Goal: Navigation & Orientation: Understand site structure

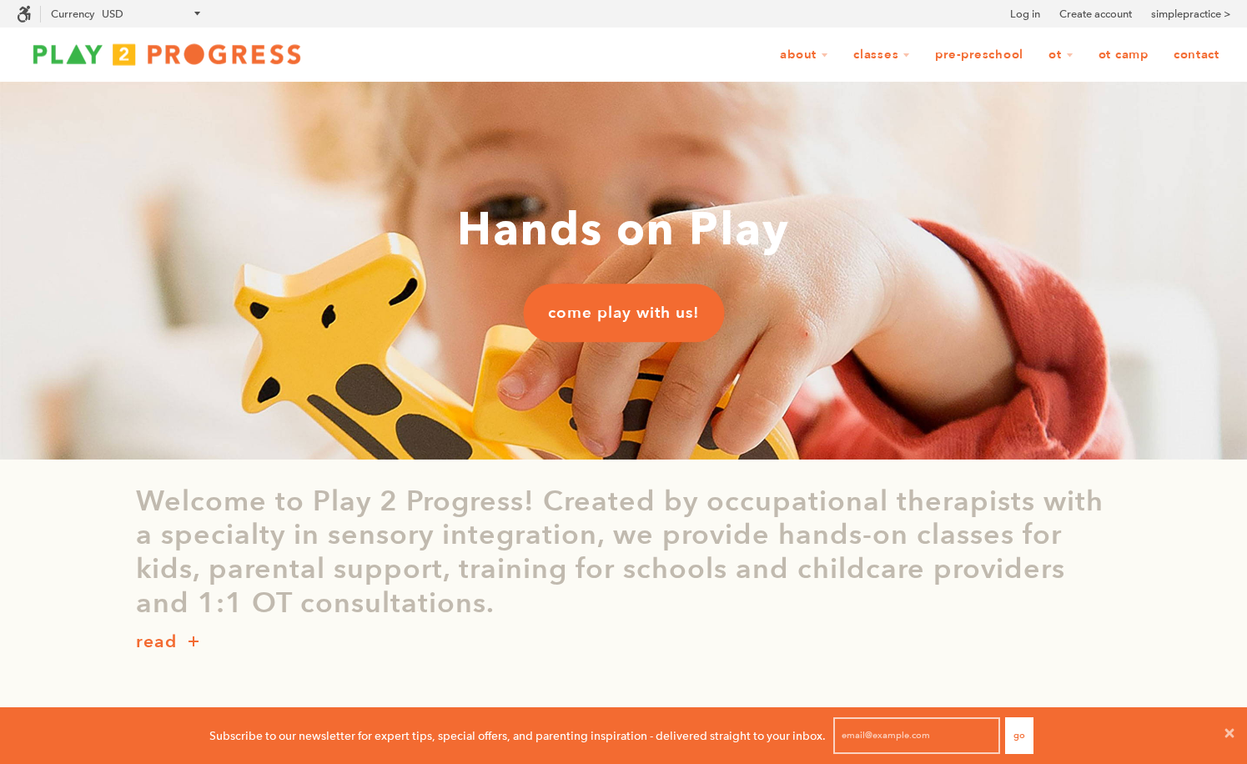
scroll to position [1, 1]
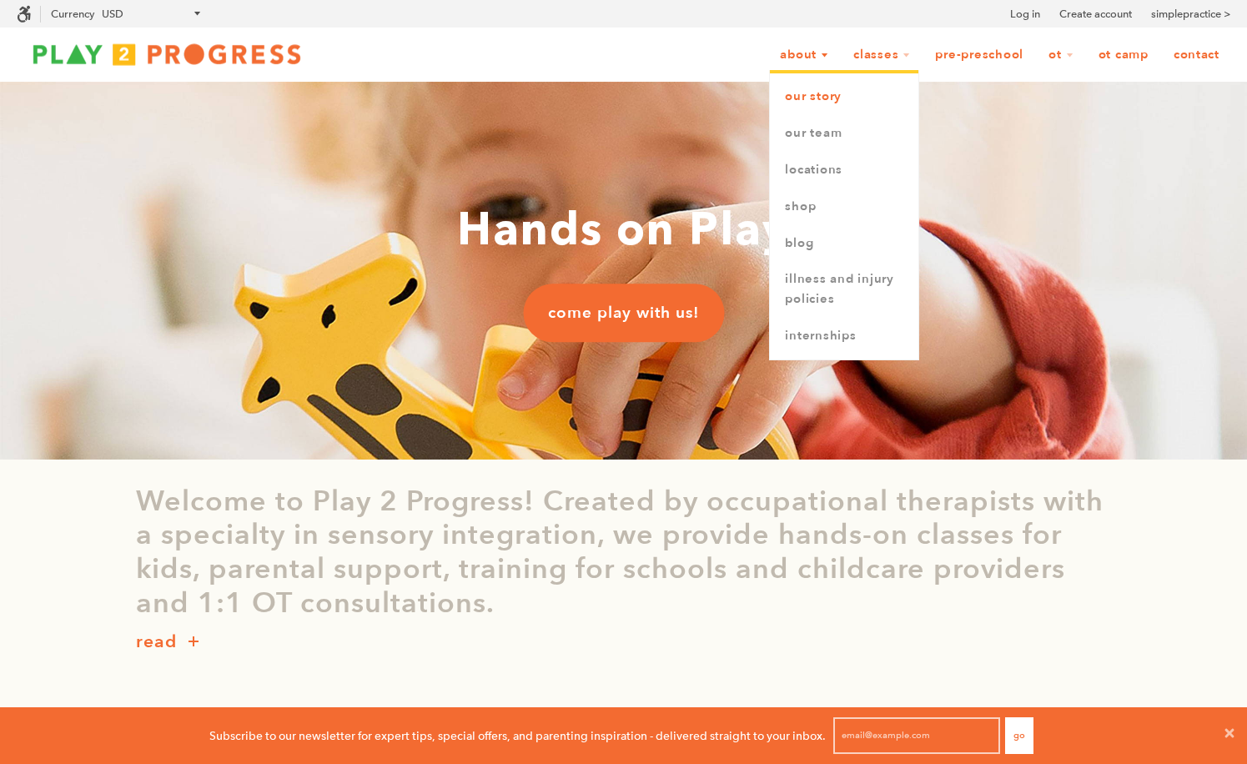
click at [802, 96] on link "Our Story" at bounding box center [844, 96] width 148 height 37
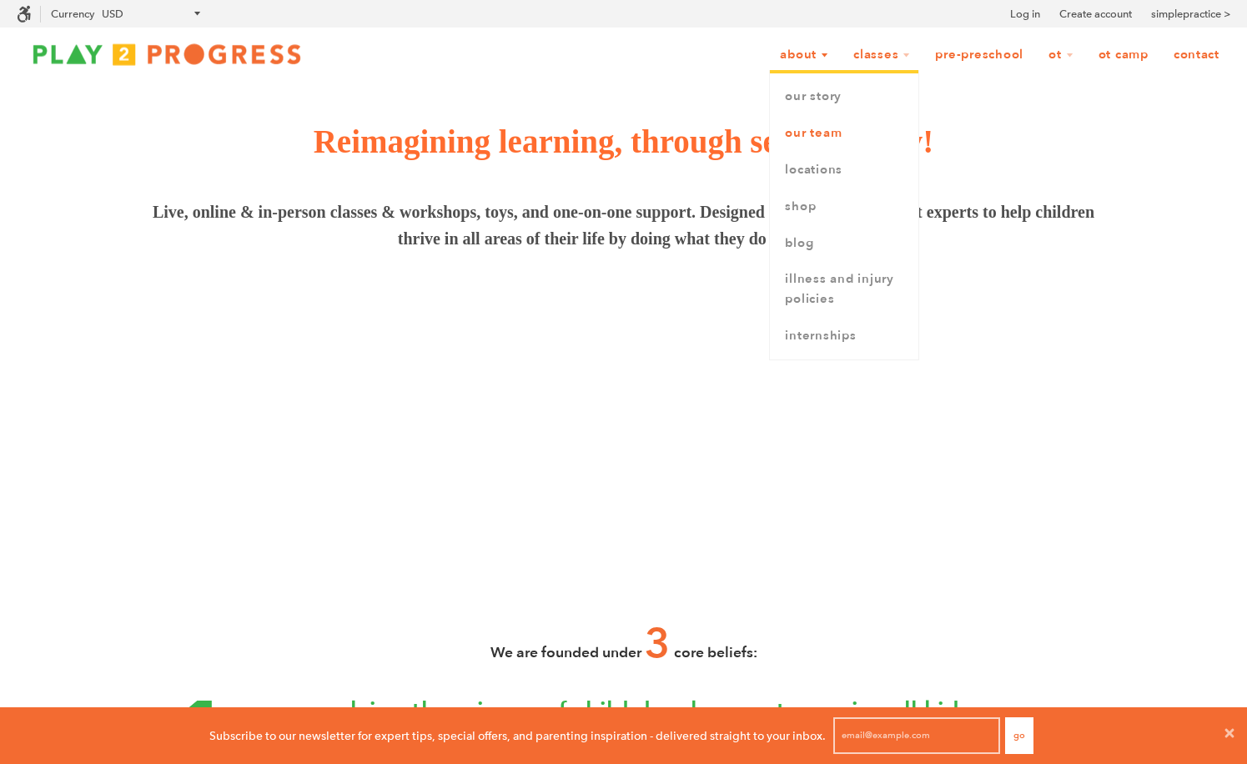
click at [808, 133] on link "Our Team" at bounding box center [844, 133] width 148 height 37
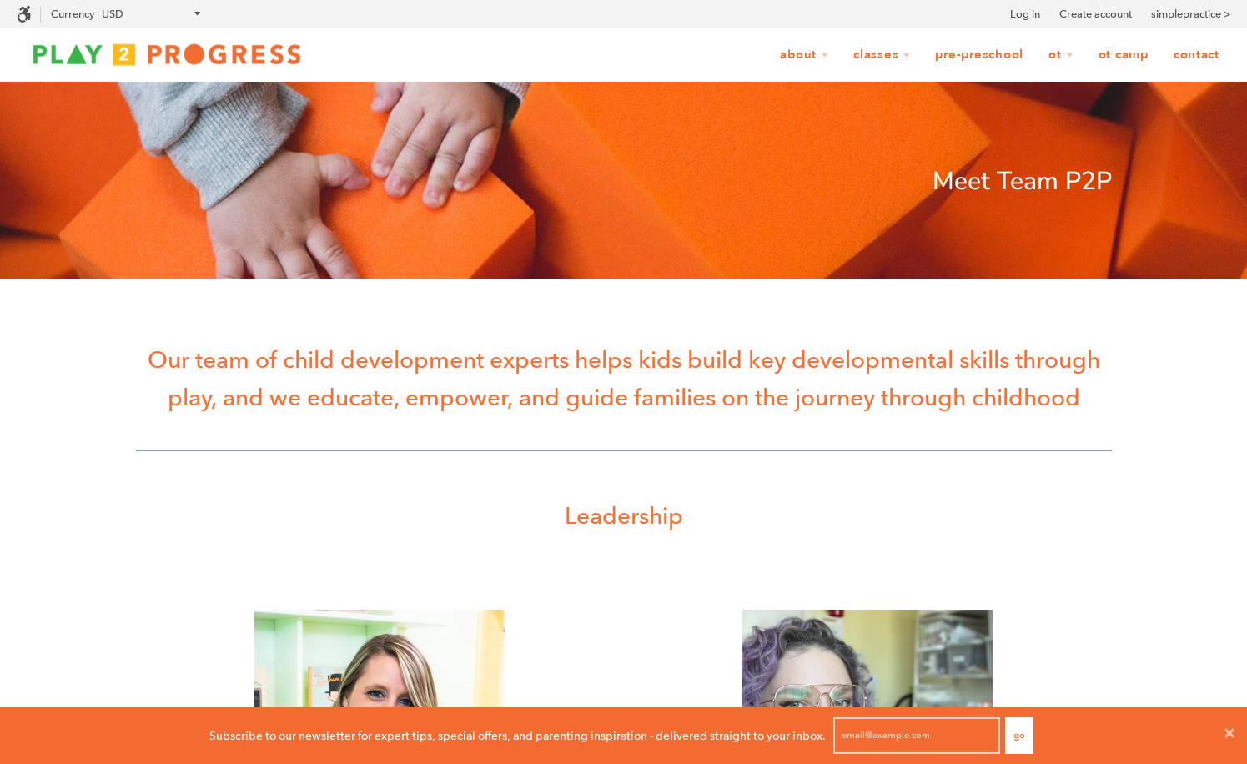
scroll to position [1, 1]
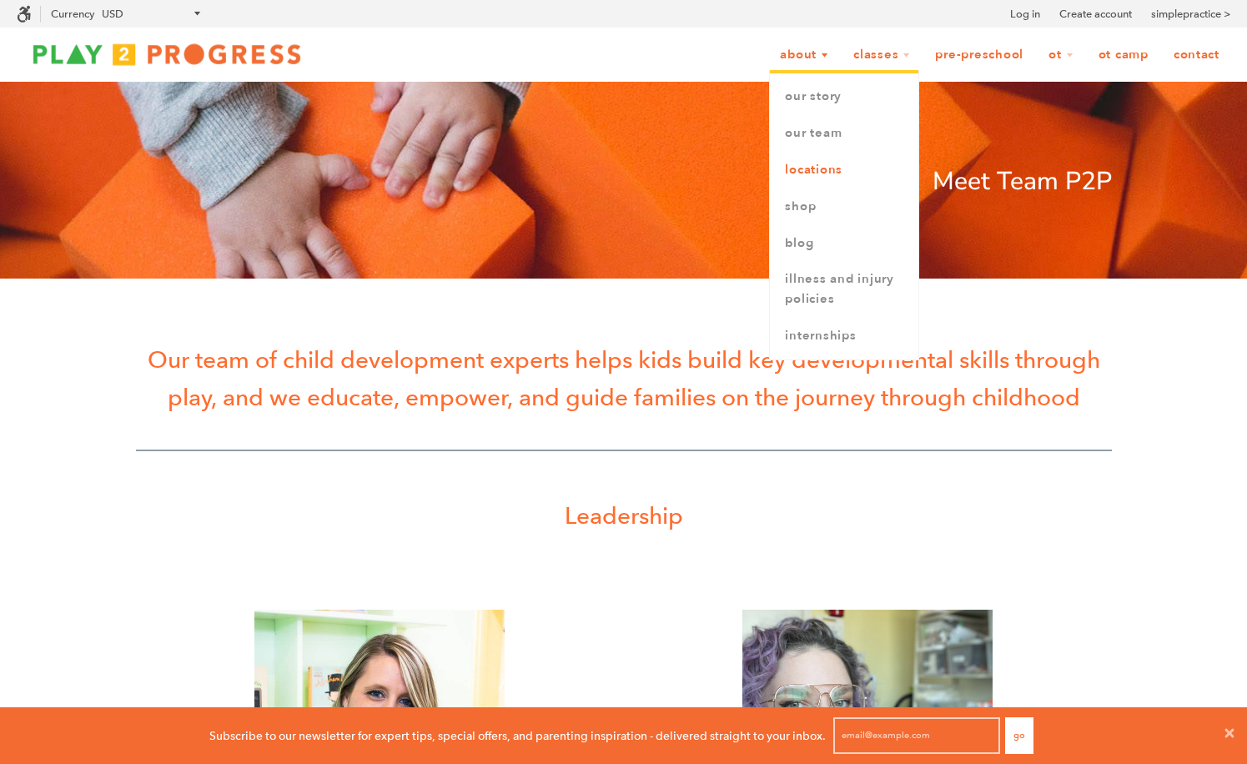
click at [811, 172] on link "Locations" at bounding box center [844, 170] width 148 height 37
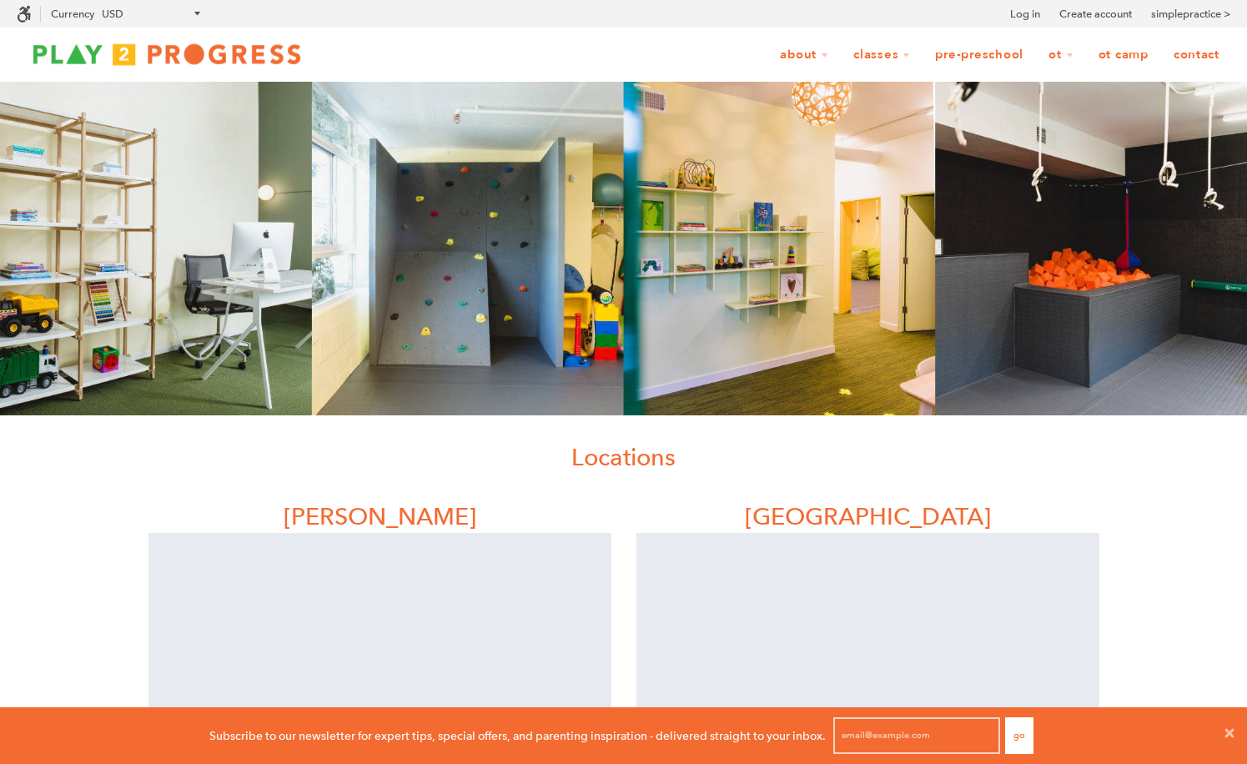
scroll to position [1, 1]
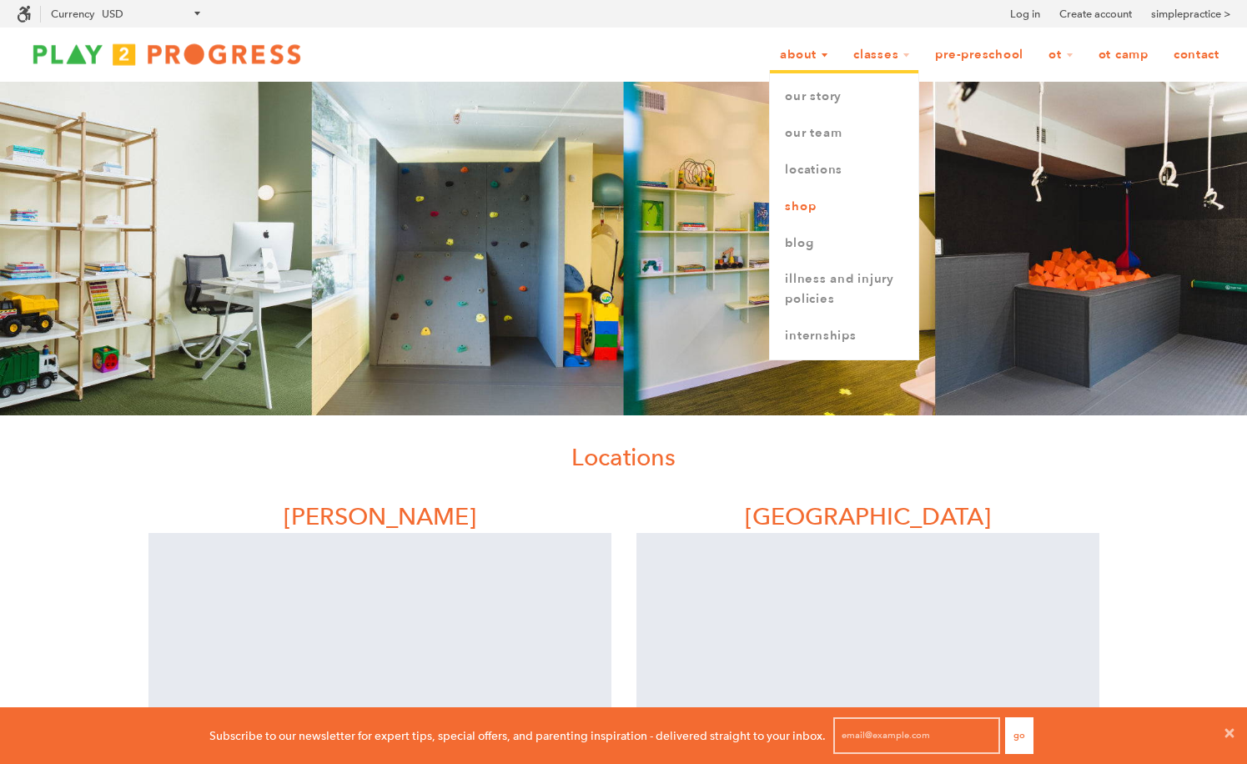
click at [810, 209] on link "Shop" at bounding box center [844, 207] width 148 height 37
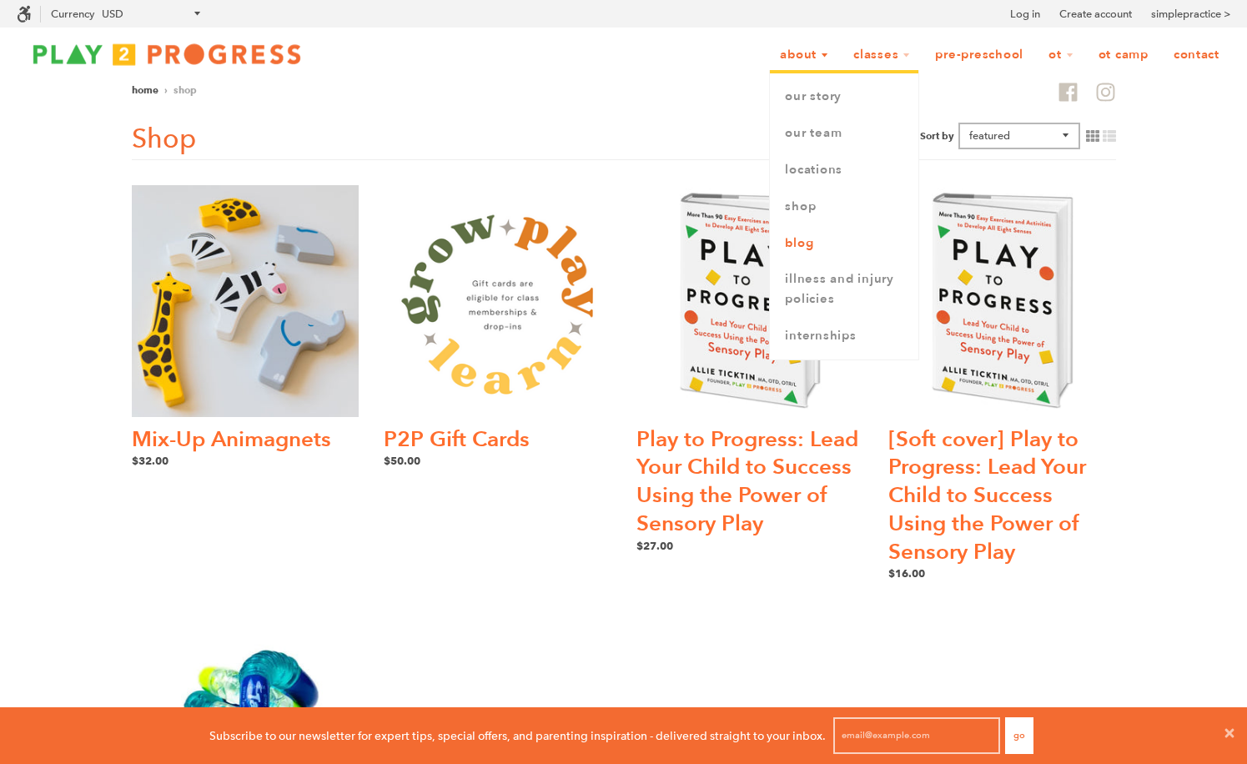
click at [826, 244] on link "Blog" at bounding box center [844, 243] width 148 height 37
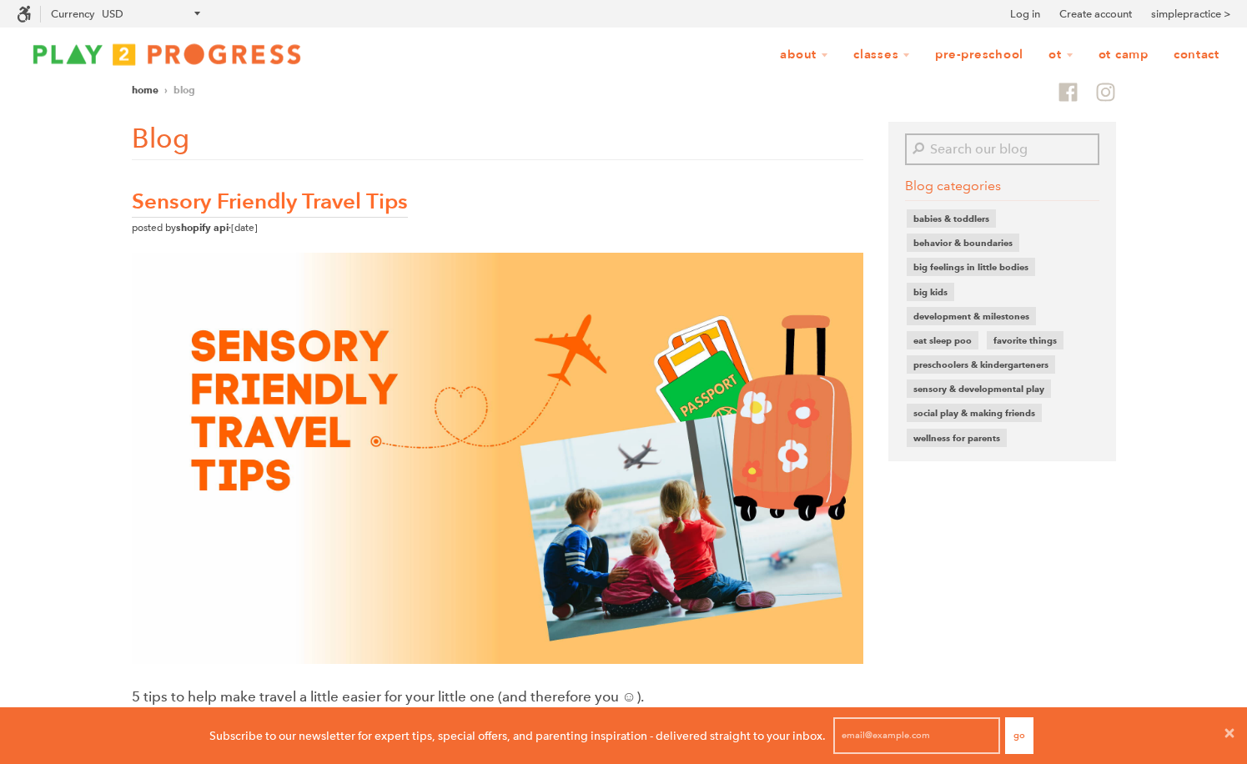
scroll to position [57, 1247]
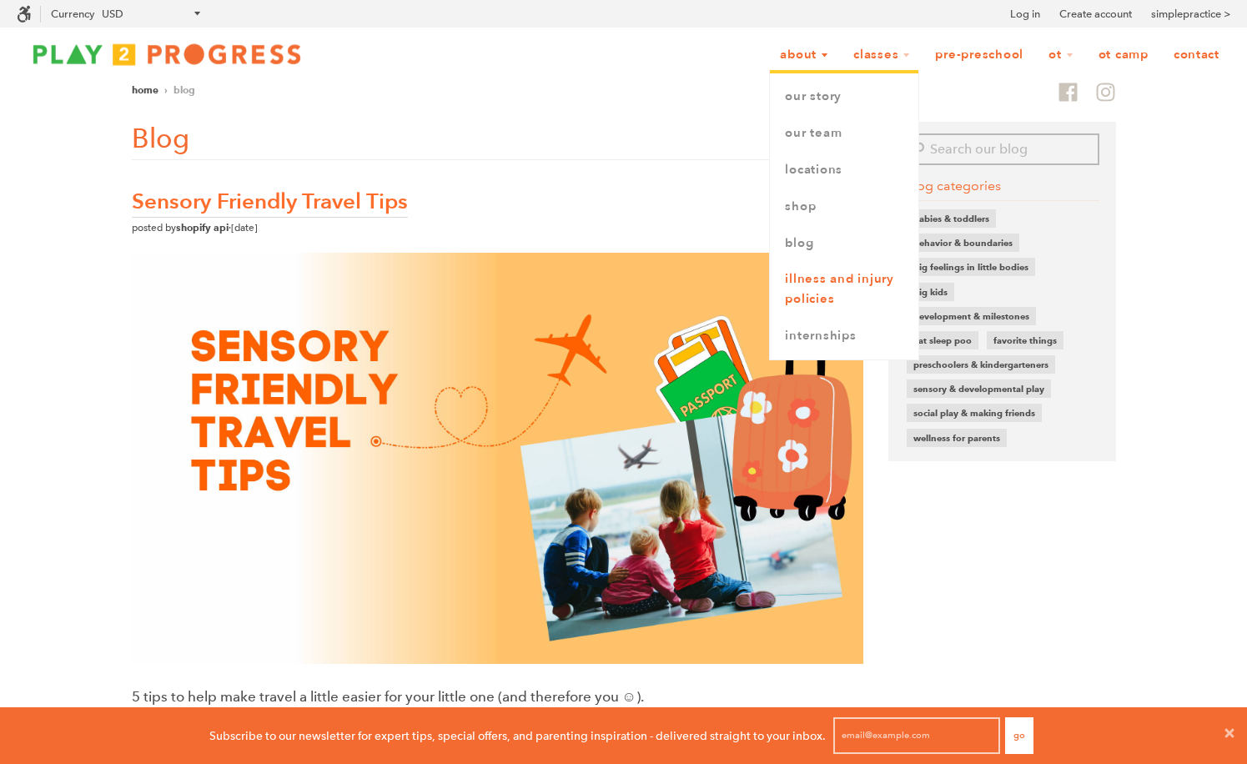
click at [838, 307] on link "Illness and Injury Policies" at bounding box center [844, 289] width 148 height 57
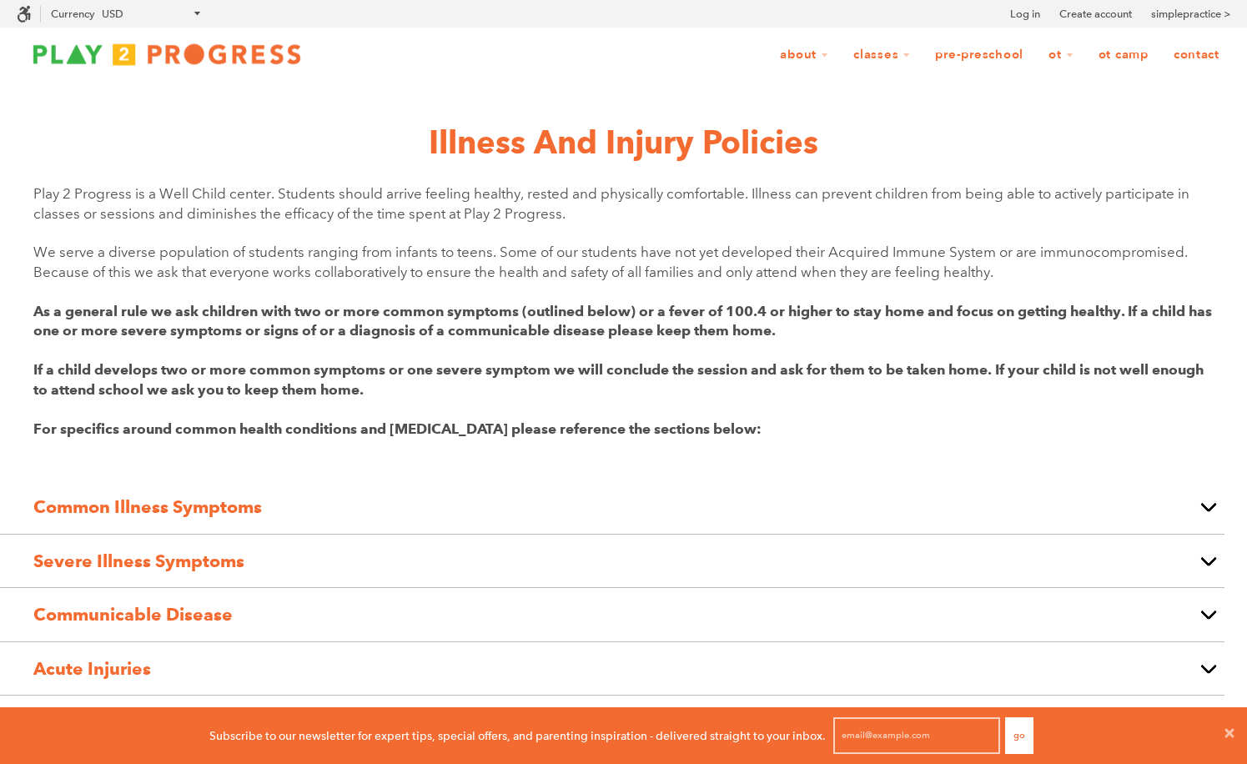
scroll to position [57, 1247]
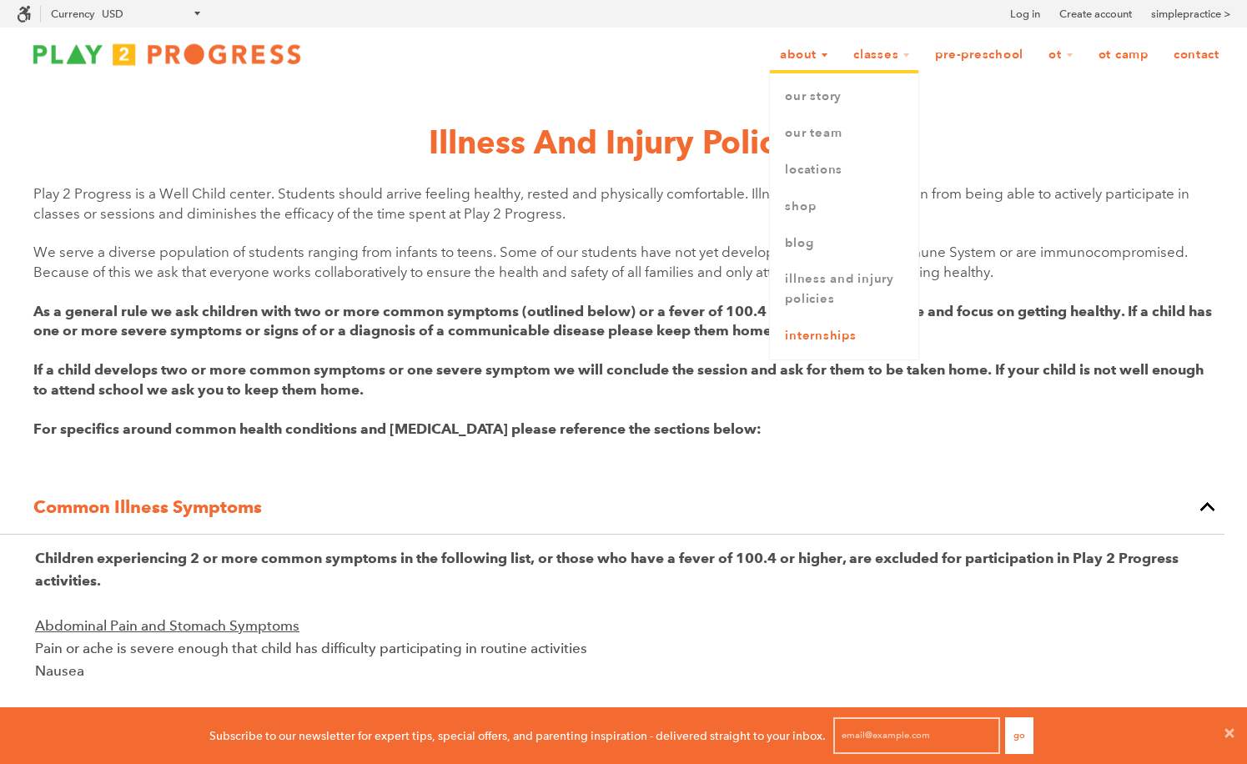
click at [835, 334] on link "Internships" at bounding box center [844, 336] width 148 height 37
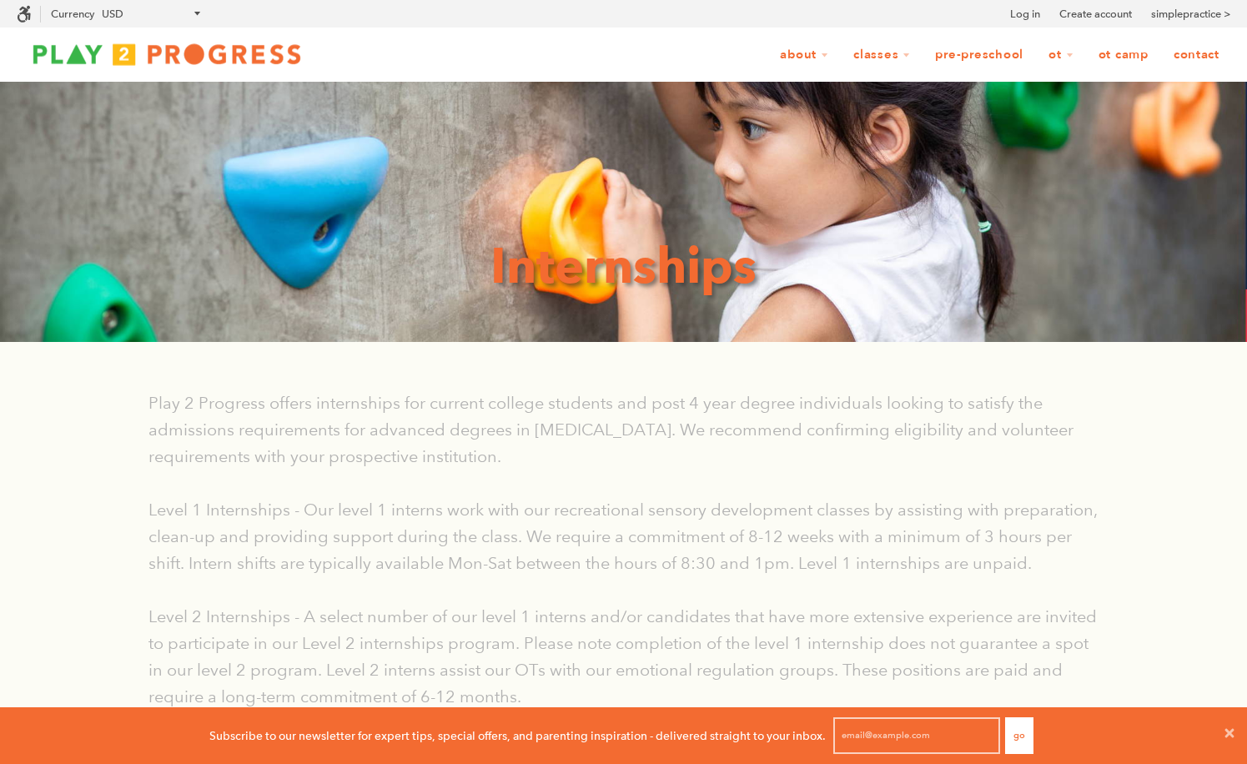
scroll to position [57, 1247]
click at [972, 65] on link "Pre-Preschool" at bounding box center [979, 55] width 110 height 32
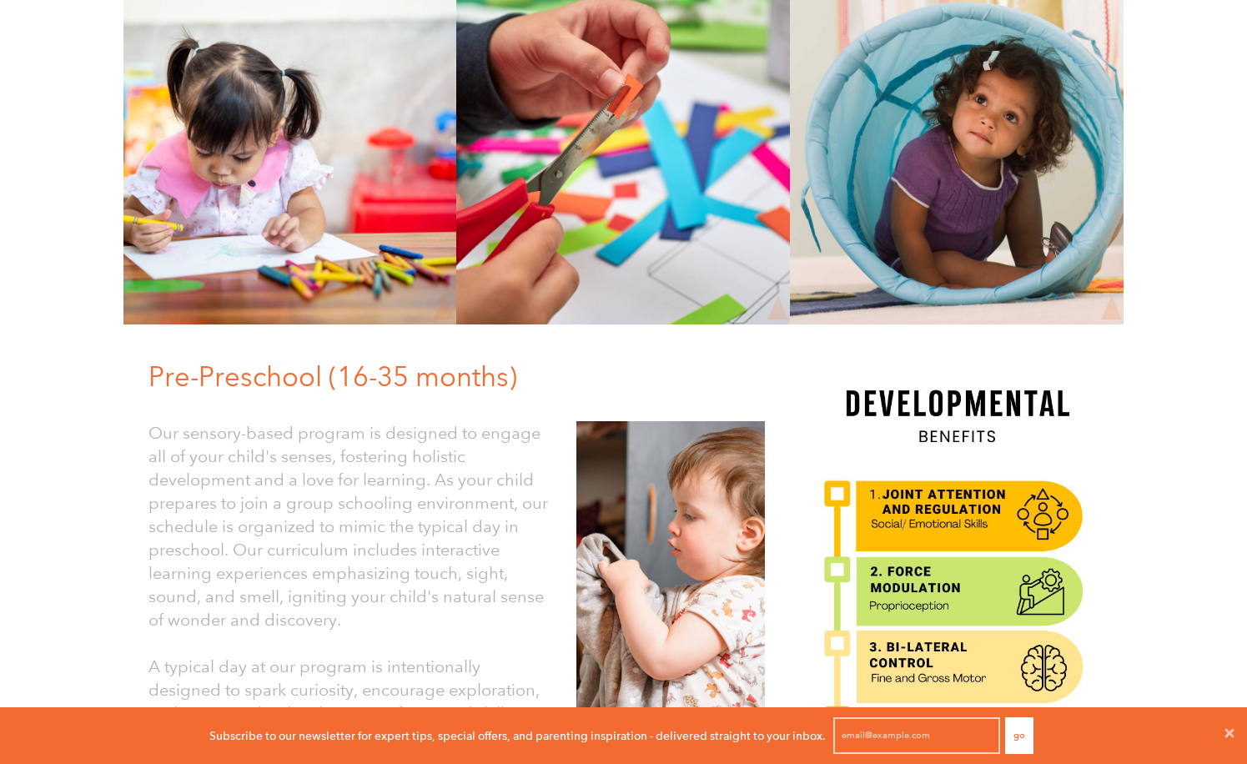
scroll to position [38, 0]
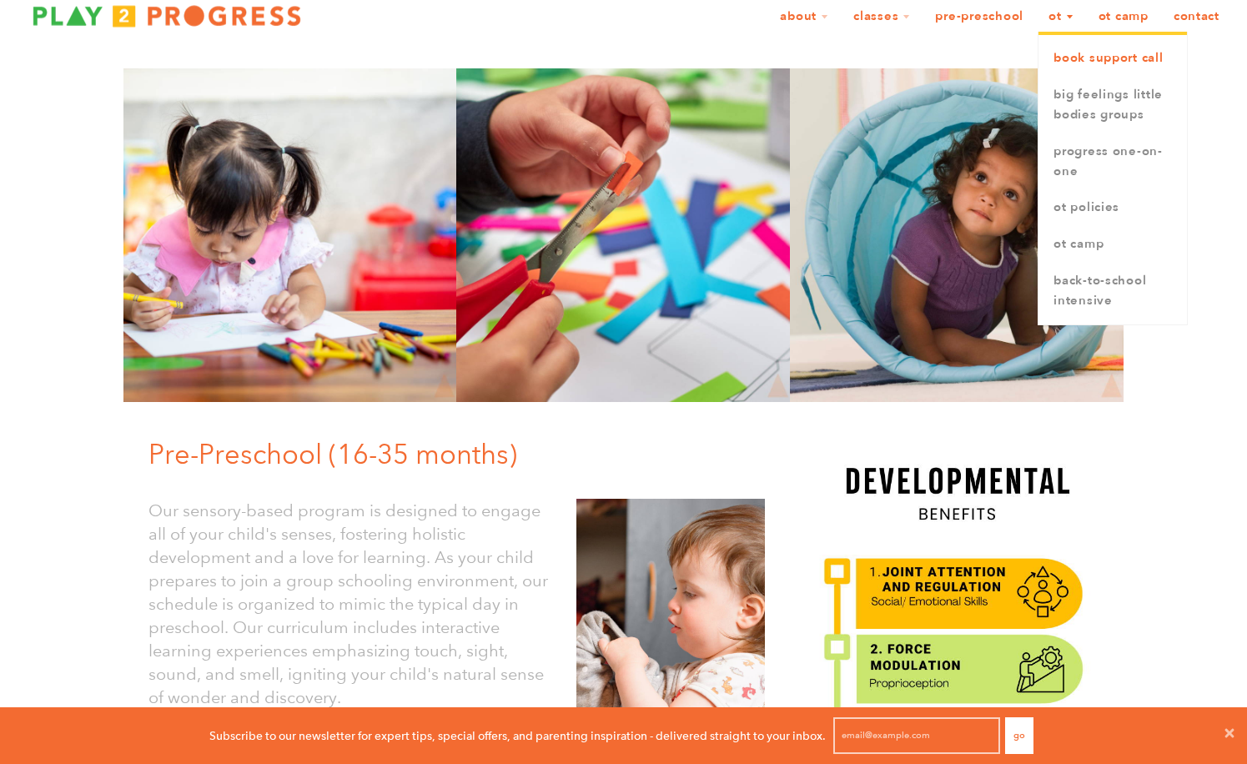
click at [1065, 70] on link "book support call" at bounding box center [1113, 58] width 148 height 37
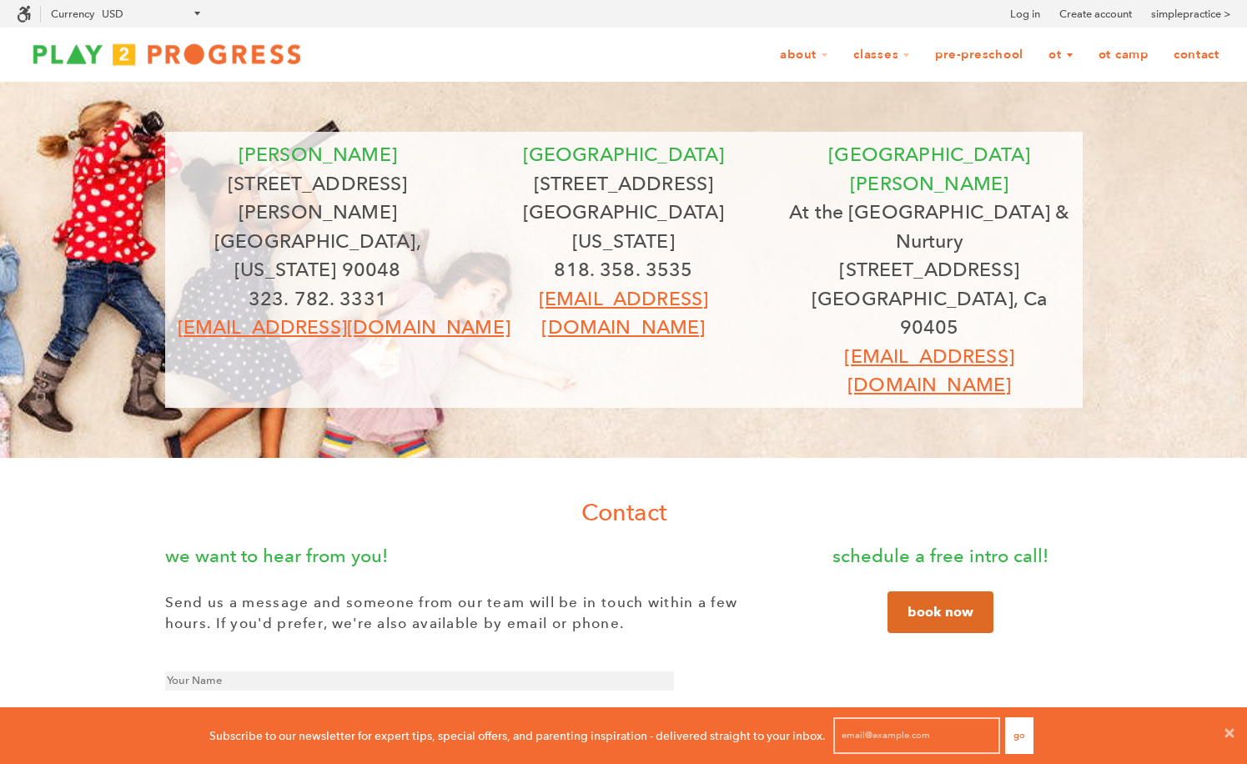
scroll to position [57, 1247]
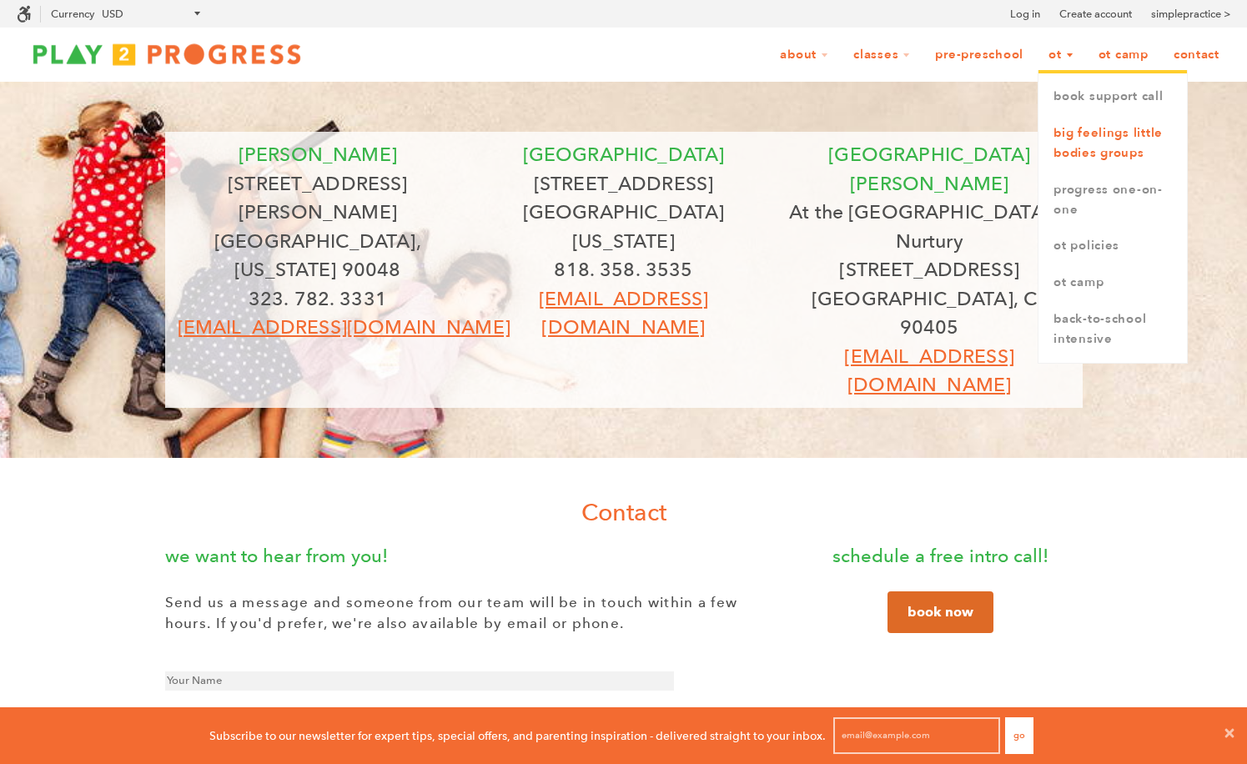
click at [1068, 128] on link "Big Feelings Little Bodies Groups" at bounding box center [1113, 143] width 148 height 57
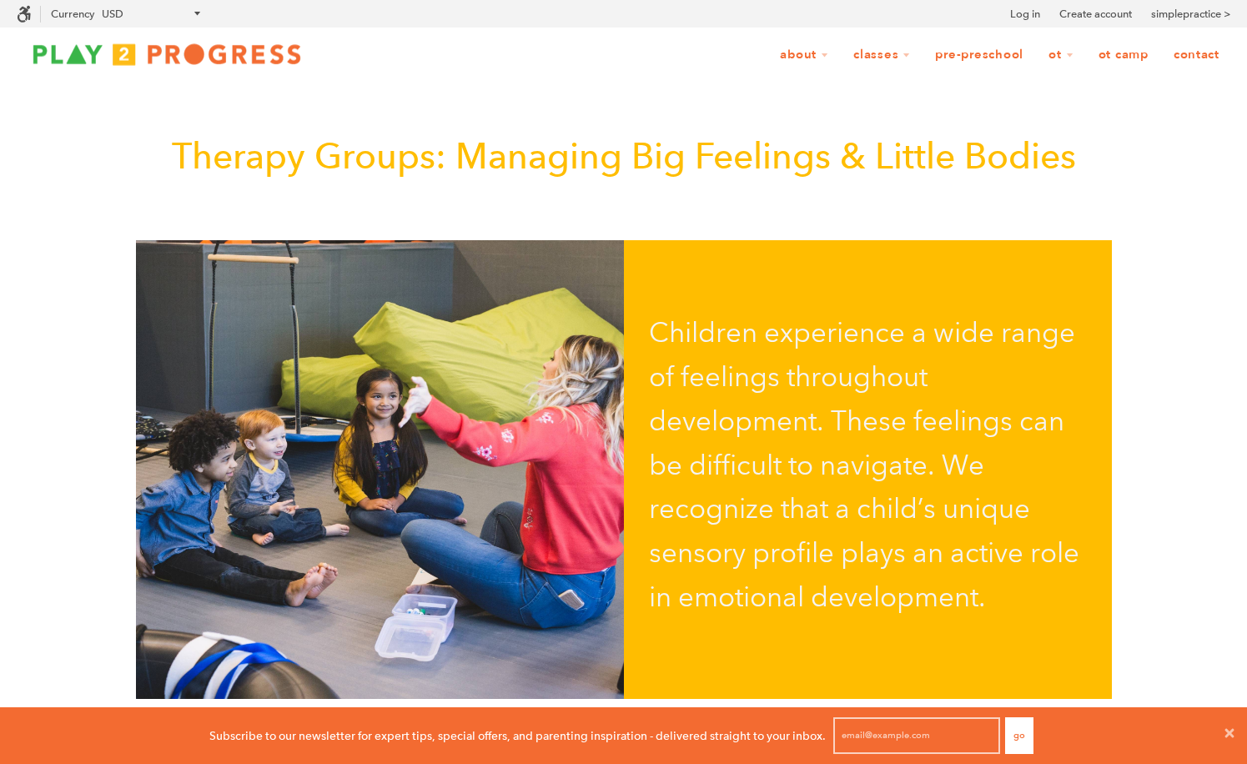
scroll to position [57, 1247]
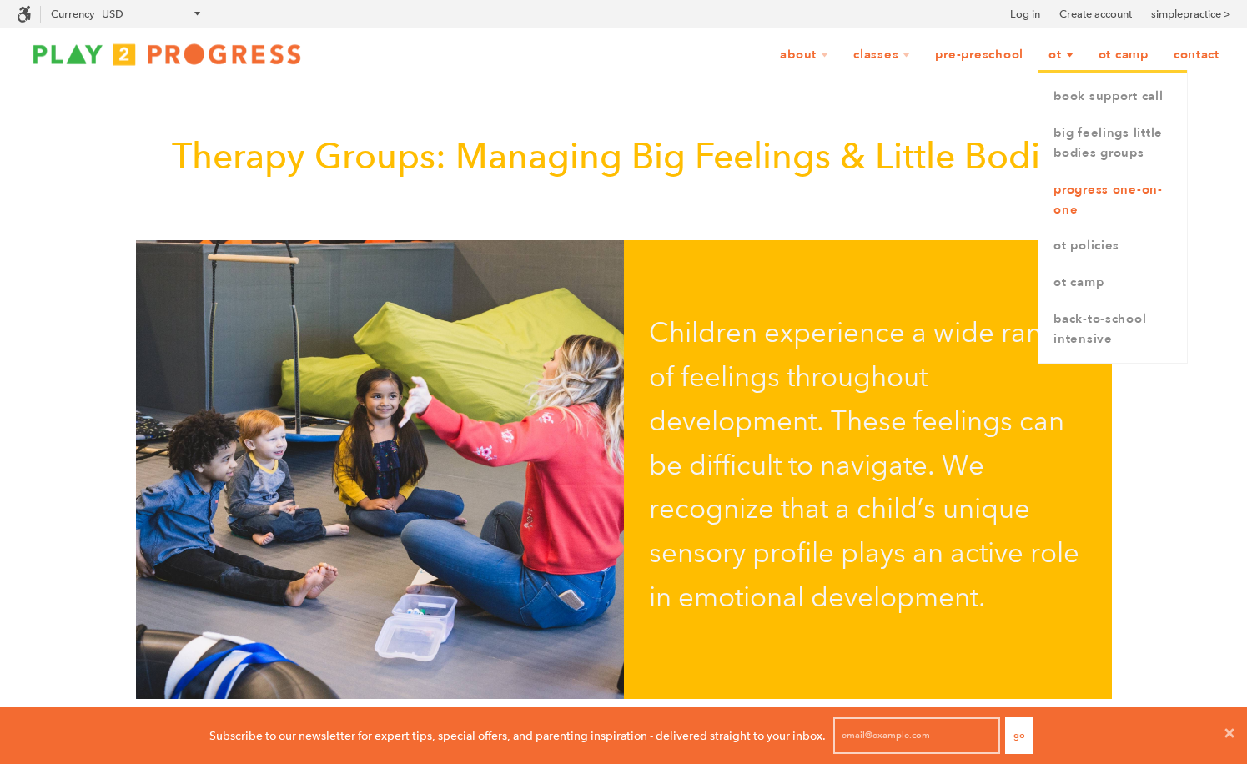
click at [1080, 186] on link "Progress One-on-One" at bounding box center [1113, 200] width 148 height 57
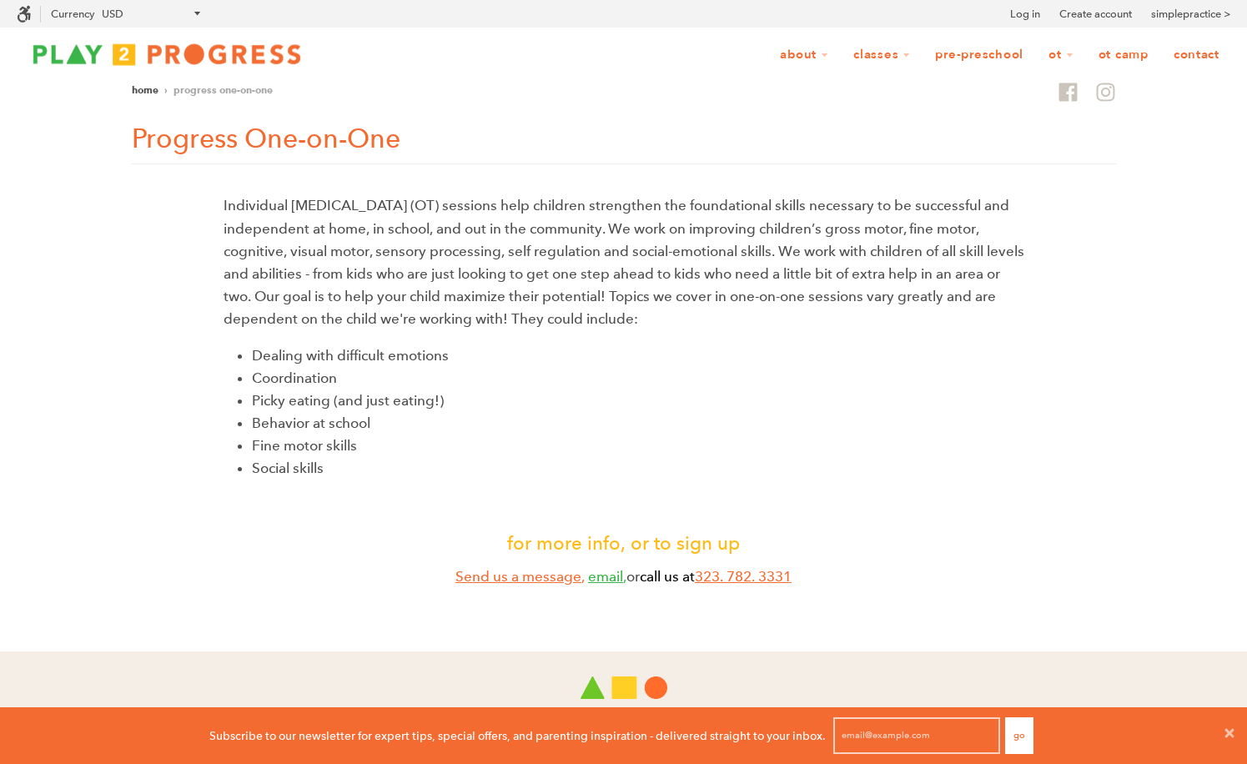
scroll to position [1, 1]
click at [1114, 53] on link "OT Camp" at bounding box center [1124, 55] width 72 height 32
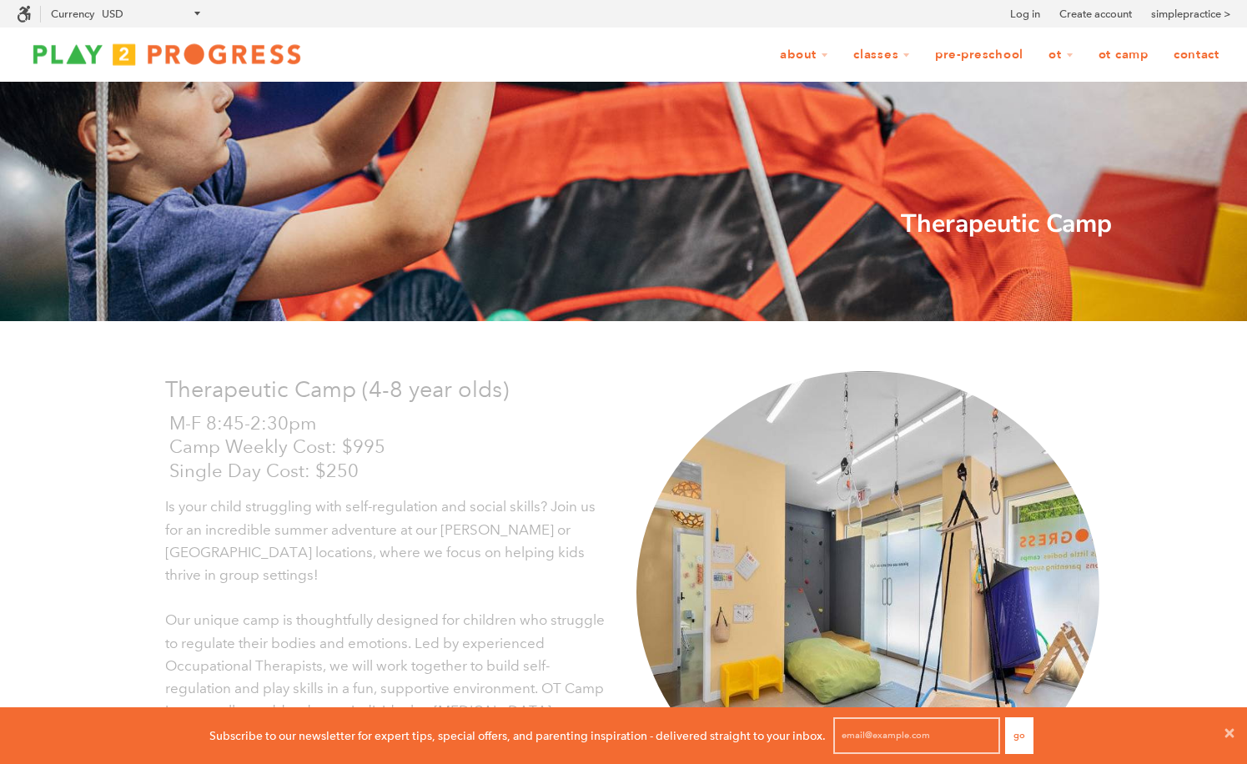
scroll to position [57, 1247]
click at [1184, 61] on link "Contact" at bounding box center [1197, 55] width 68 height 32
